Goal: Transaction & Acquisition: Purchase product/service

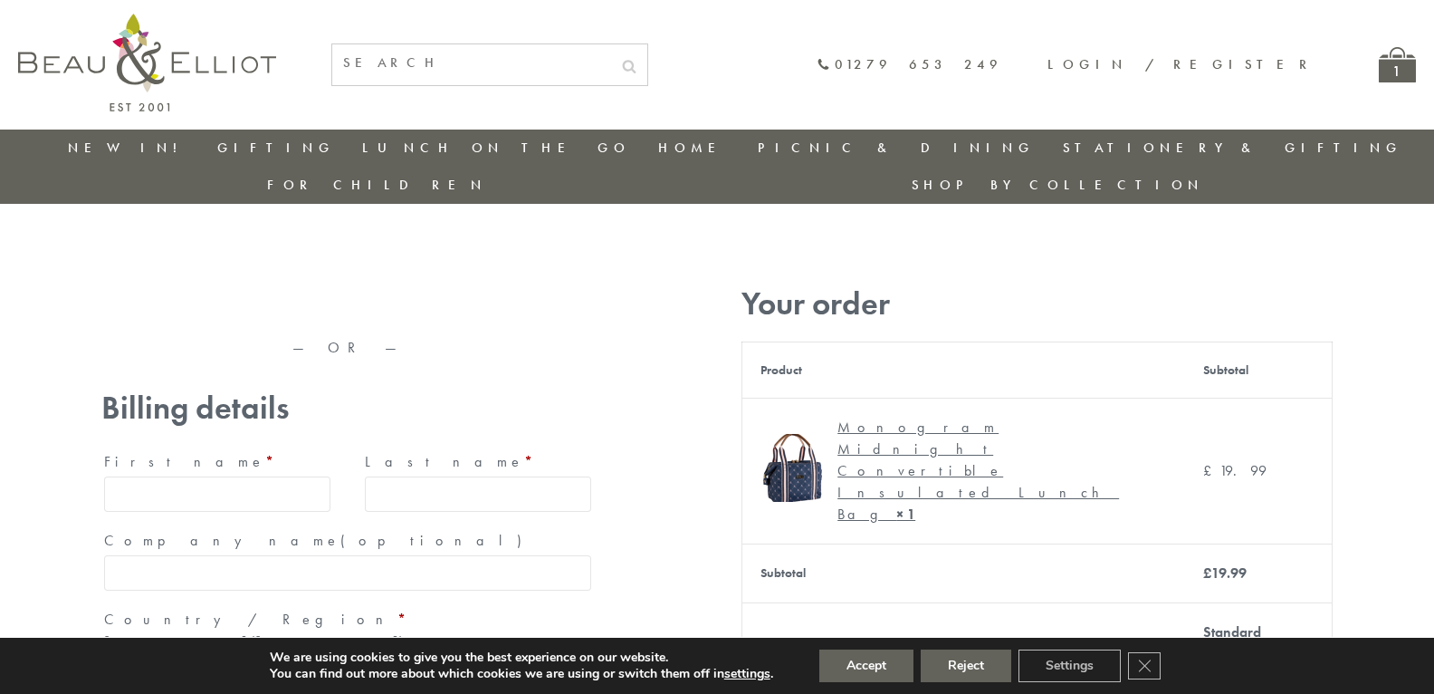
type input "[EMAIL_ADDRESS][DOMAIN_NAME]"
type input "[PERSON_NAME]"
type input "23, Scottsdale, Happytown"
type input "London"
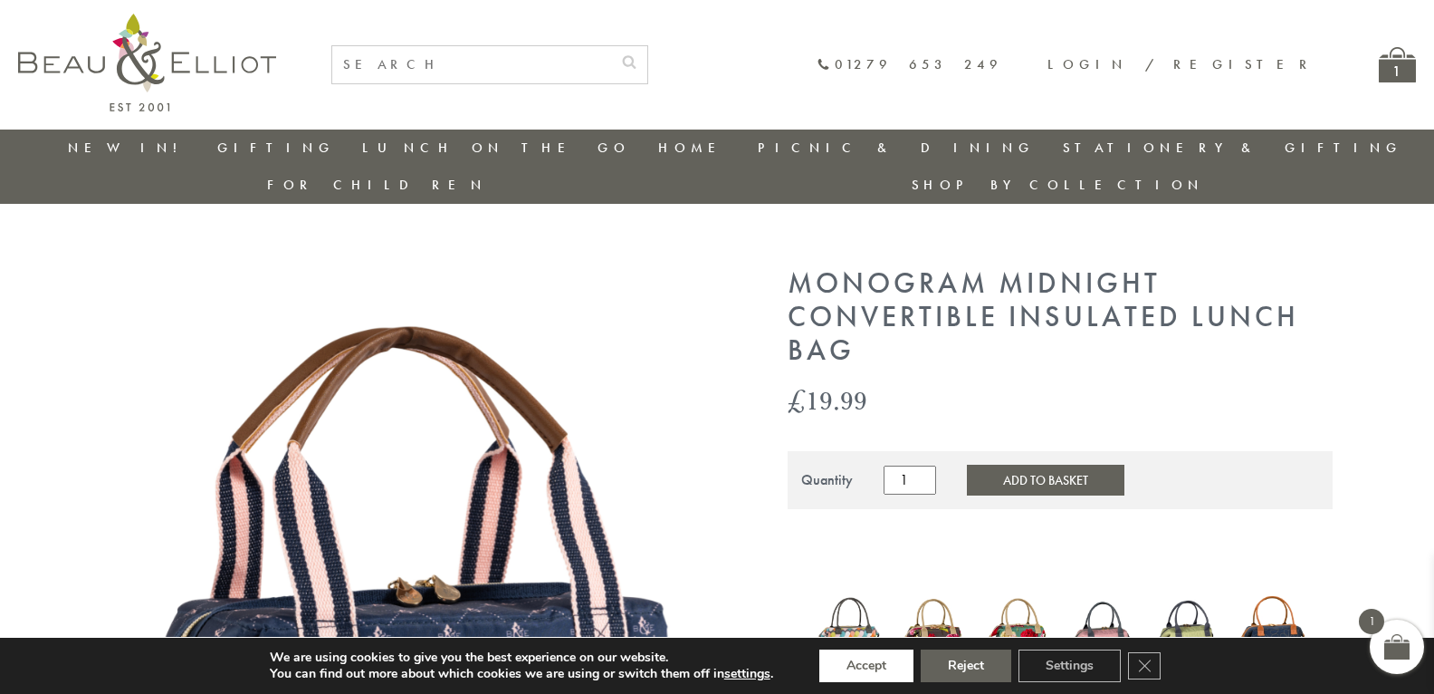
click at [867, 666] on button "Accept" at bounding box center [867, 665] width 94 height 33
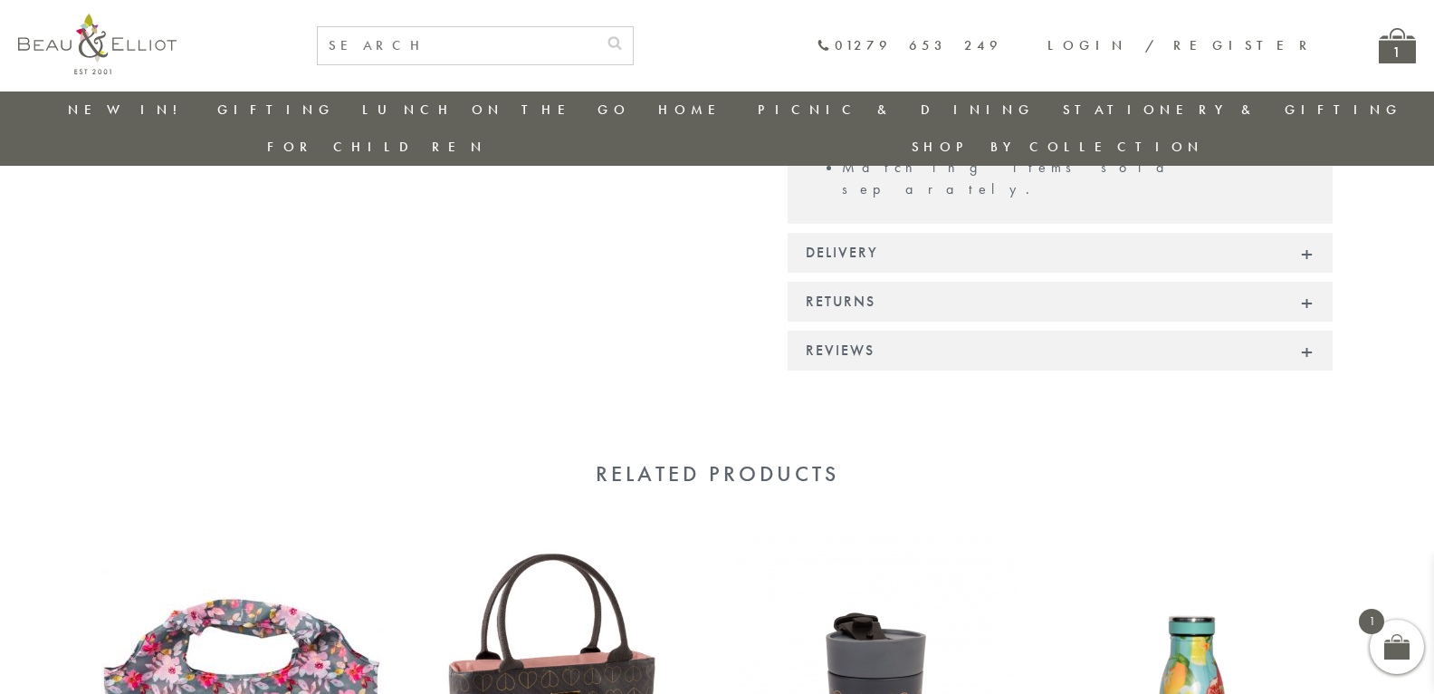
scroll to position [1644, 0]
